Goal: Information Seeking & Learning: Check status

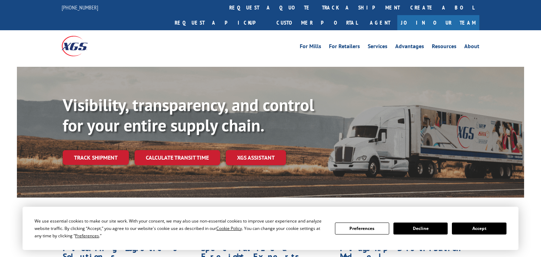
click at [316, 10] on link "track a shipment" at bounding box center [360, 7] width 88 height 15
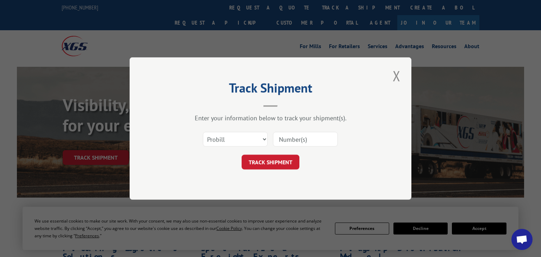
click at [327, 142] on input at bounding box center [305, 139] width 65 height 15
paste input "5953948"
type input "5953948"
click at [203, 132] on select "Select category... Probill BOL PO" at bounding box center [235, 139] width 65 height 15
select select "bol"
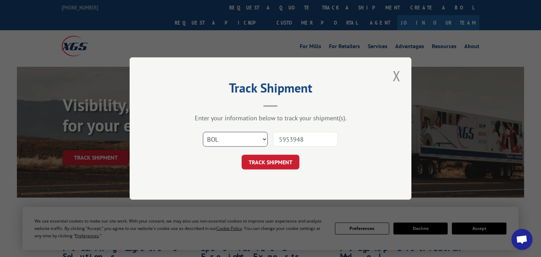
click option "BOL" at bounding box center [0, 0] width 0 height 0
click at [269, 161] on button "TRACK SHIPMENT" at bounding box center [270, 162] width 58 height 15
